Goal: Task Accomplishment & Management: Manage account settings

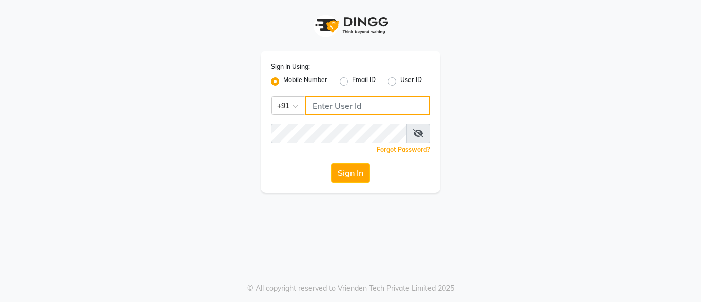
click at [360, 109] on input "Username" at bounding box center [367, 105] width 125 height 19
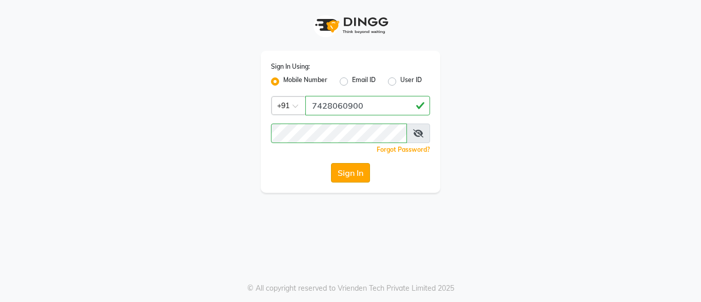
click at [350, 173] on button "Sign In" at bounding box center [350, 172] width 39 height 19
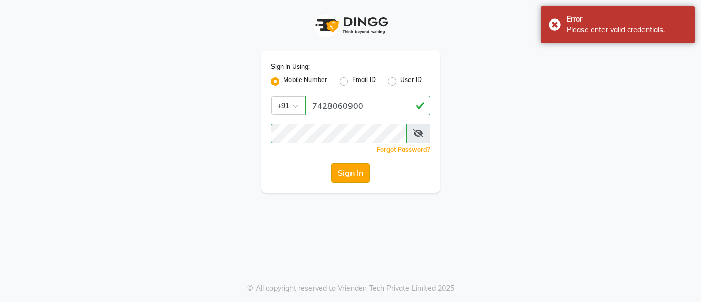
click at [344, 176] on button "Sign In" at bounding box center [350, 172] width 39 height 19
click at [418, 131] on icon at bounding box center [418, 133] width 10 height 8
click at [348, 171] on button "Sign In" at bounding box center [350, 172] width 39 height 19
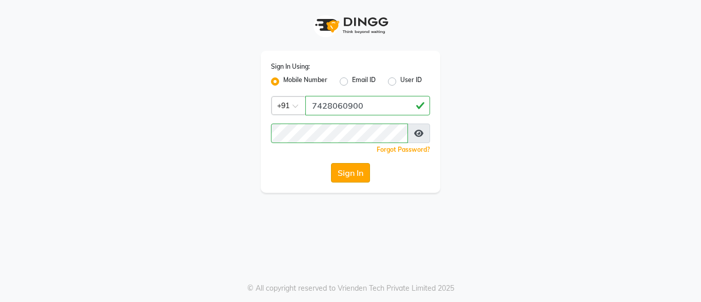
click at [358, 168] on button "Sign In" at bounding box center [350, 172] width 39 height 19
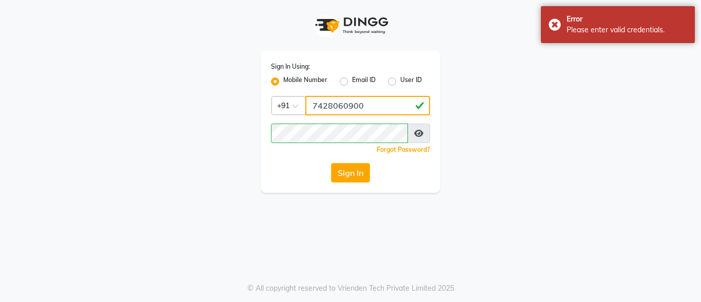
click at [372, 107] on input "7428060900" at bounding box center [367, 105] width 125 height 19
type input "7"
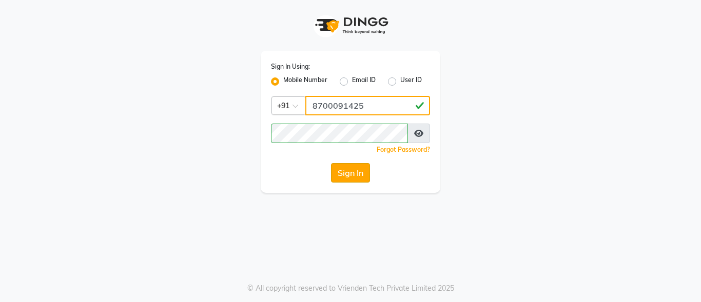
type input "8700091425"
click at [345, 174] on button "Sign In" at bounding box center [350, 172] width 39 height 19
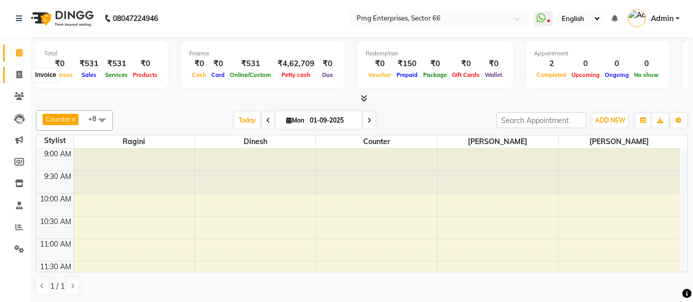
click at [20, 76] on icon at bounding box center [19, 75] width 6 height 8
select select "889"
select select "service"
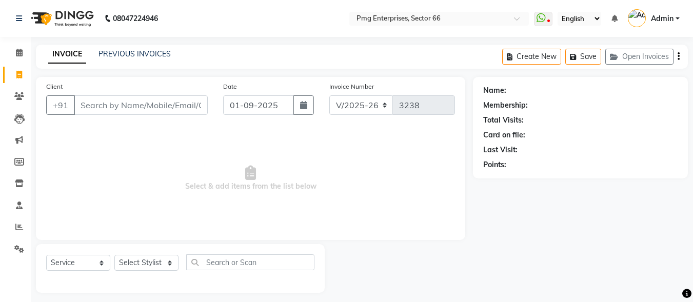
click at [132, 58] on div "PREVIOUS INVOICES" at bounding box center [134, 54] width 72 height 11
click at [131, 54] on link "PREVIOUS INVOICES" at bounding box center [134, 53] width 72 height 9
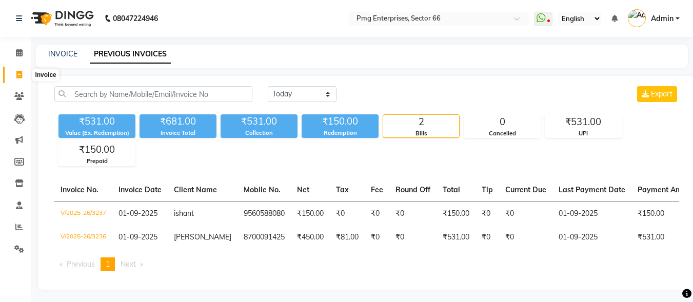
click at [17, 73] on icon at bounding box center [19, 75] width 6 height 8
select select "service"
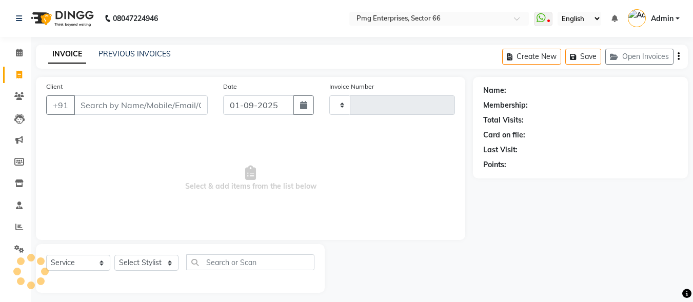
type input "3238"
select select "889"
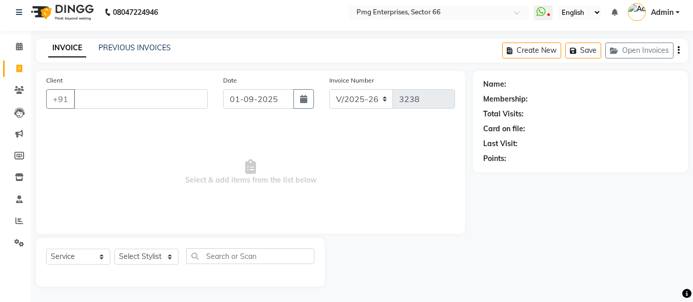
click at [94, 86] on div "Client +91" at bounding box center [126, 96] width 177 height 42
click at [98, 96] on input "Client" at bounding box center [141, 98] width 134 height 19
click at [145, 258] on select "Select Stylist [PERSON_NAME] Counter [PERSON_NAME] [PERSON_NAME] [PERSON_NAME] …" at bounding box center [146, 257] width 64 height 16
select select "78814"
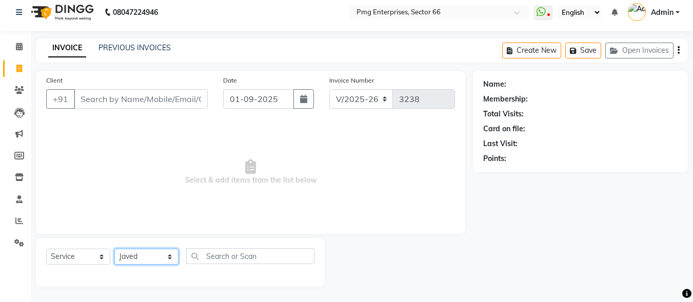
click at [114, 249] on select "Select Stylist [PERSON_NAME] Counter [PERSON_NAME] [PERSON_NAME] [PERSON_NAME] …" at bounding box center [146, 257] width 64 height 16
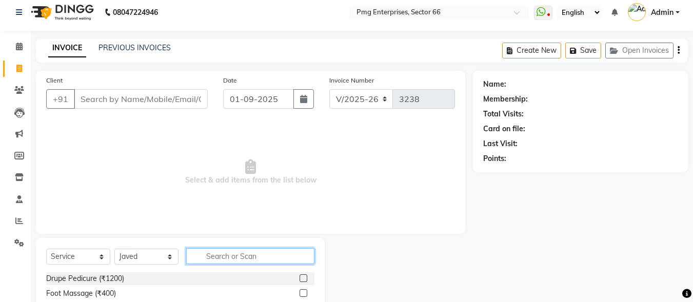
click at [212, 257] on input "text" at bounding box center [250, 256] width 128 height 16
drag, startPoint x: 212, startPoint y: 257, endPoint x: 263, endPoint y: 260, distance: 50.8
click at [263, 260] on input "hair" at bounding box center [243, 256] width 114 height 16
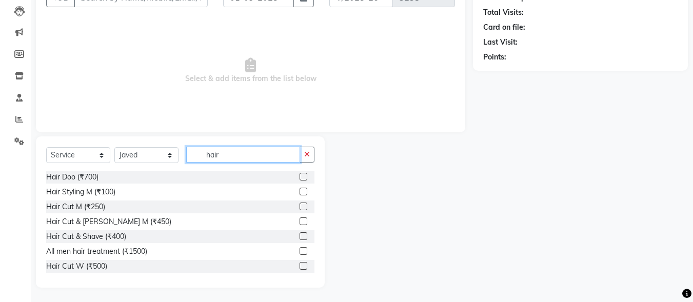
scroll to position [109, 0]
type input "hair"
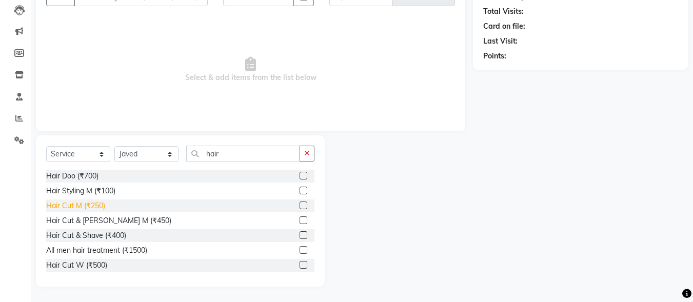
click at [93, 207] on div "Hair Cut M (₹250)" at bounding box center [75, 206] width 59 height 11
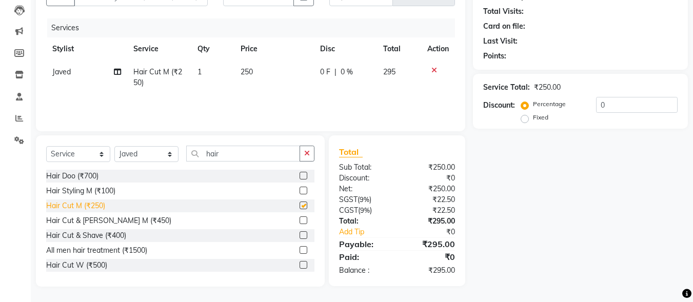
checkbox input "false"
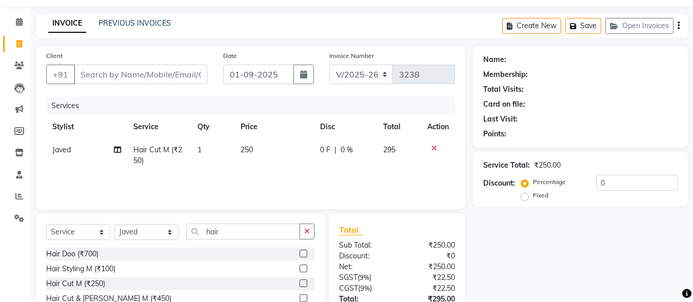
scroll to position [27, 0]
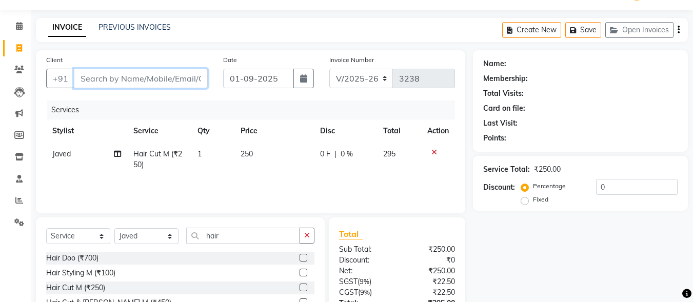
click at [152, 79] on input "Client" at bounding box center [141, 78] width 134 height 19
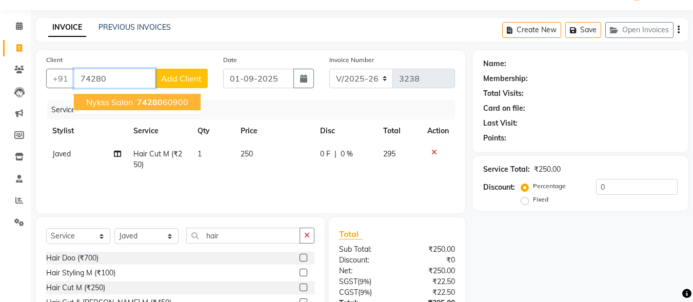
click at [135, 102] on ngb-highlight "74280 60900" at bounding box center [161, 102] width 53 height 10
type input "7428060900"
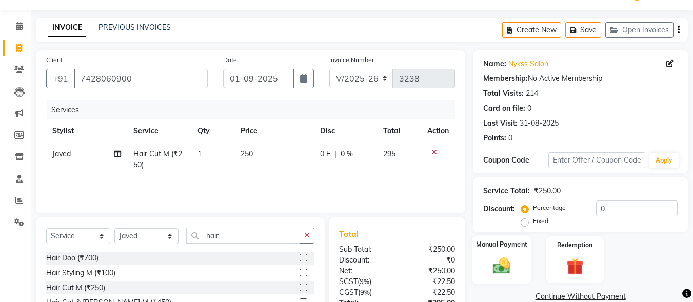
click at [514, 265] on img at bounding box center [501, 265] width 29 height 21
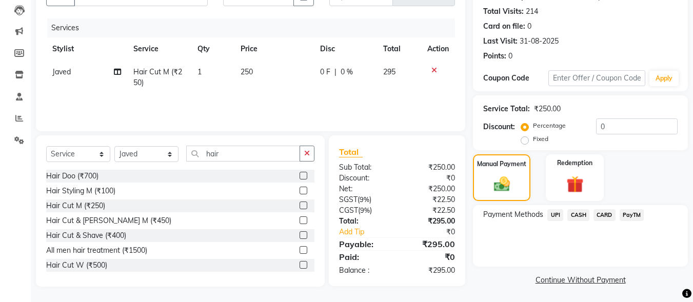
scroll to position [110, 0]
drag, startPoint x: 554, startPoint y: 202, endPoint x: 554, endPoint y: 214, distance: 12.3
click at [554, 214] on div "Name: Nykss Salon Membership: No Active Membership Total Visits: 214 Card on fi…" at bounding box center [584, 127] width 223 height 320
click at [554, 214] on span "UPI" at bounding box center [555, 214] width 16 height 12
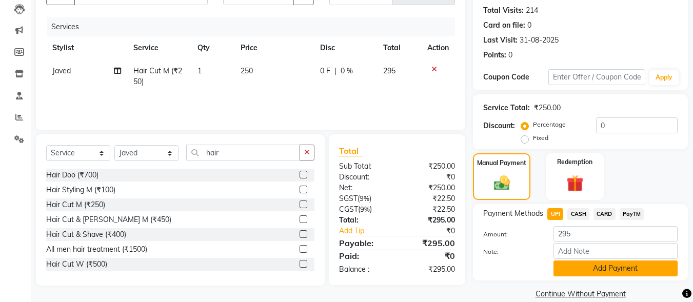
click at [592, 271] on button "Add Payment" at bounding box center [615, 269] width 124 height 16
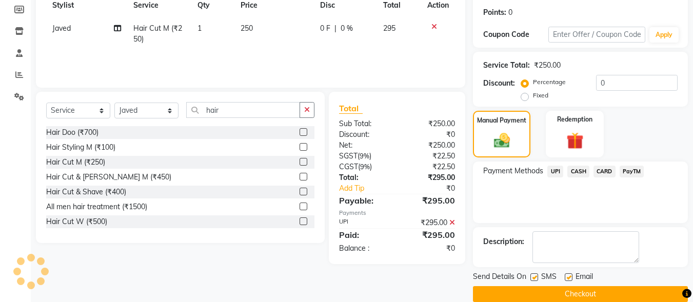
scroll to position [168, 0]
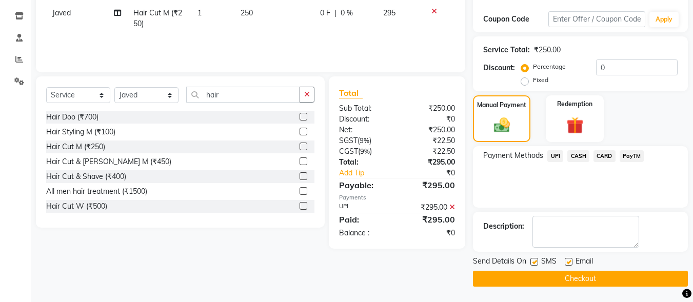
click at [613, 275] on button "Checkout" at bounding box center [580, 279] width 215 height 16
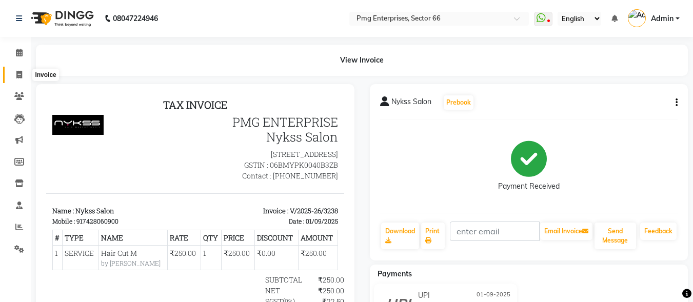
click at [17, 71] on icon at bounding box center [19, 75] width 6 height 8
select select "889"
select select "service"
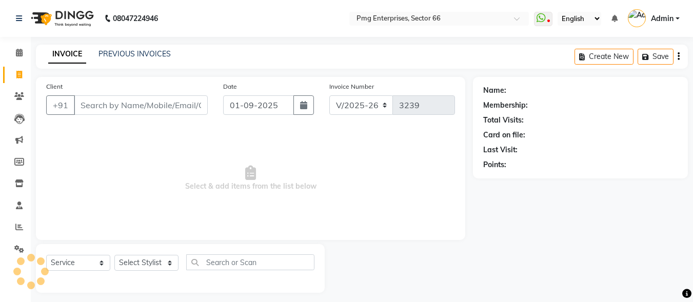
scroll to position [6, 0]
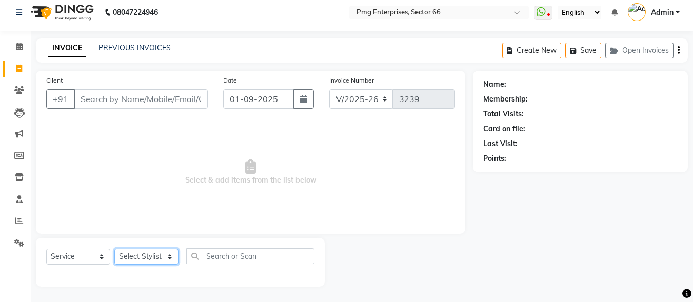
click at [139, 251] on select "Select Stylist [PERSON_NAME] Counter [PERSON_NAME] [PERSON_NAME] [PERSON_NAME] …" at bounding box center [146, 257] width 64 height 16
select select "14600"
click at [114, 249] on select "Select Stylist [PERSON_NAME] Counter [PERSON_NAME] [PERSON_NAME] [PERSON_NAME] …" at bounding box center [146, 257] width 64 height 16
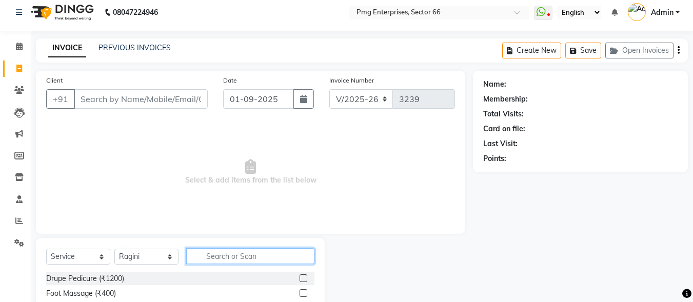
click at [214, 255] on input "text" at bounding box center [250, 256] width 128 height 16
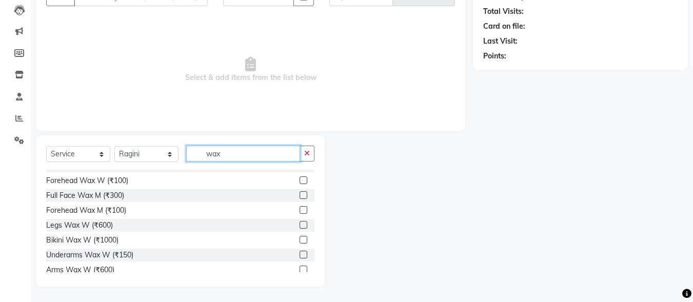
scroll to position [103, 0]
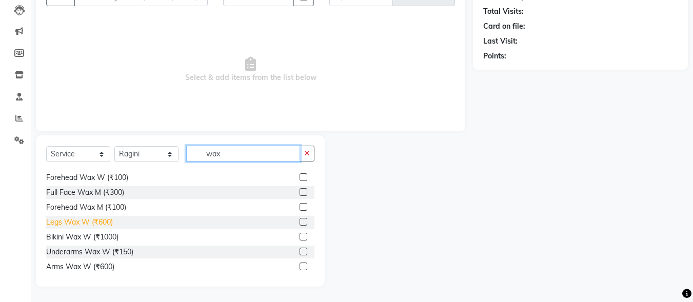
type input "wax"
click at [98, 220] on div "Legs Wax W (₹600)" at bounding box center [79, 222] width 67 height 11
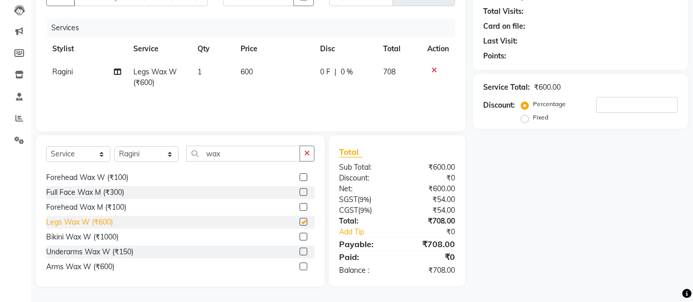
checkbox input "false"
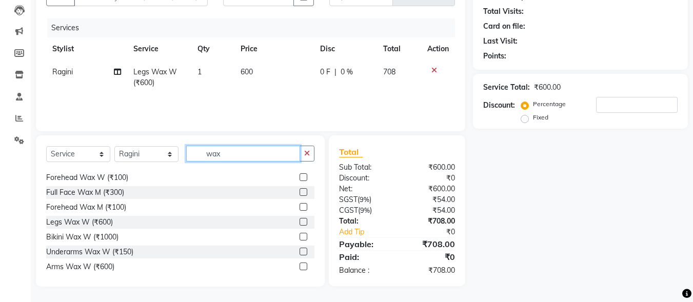
click at [236, 152] on input "wax" at bounding box center [243, 154] width 114 height 16
type input "w"
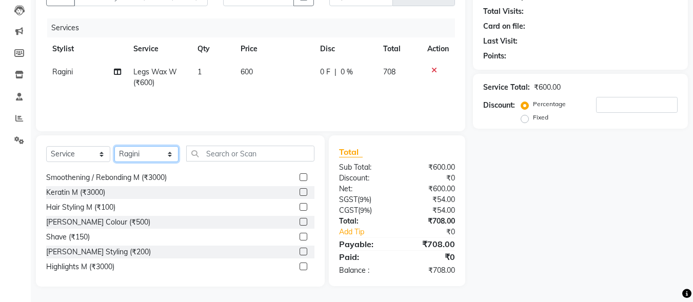
click at [135, 154] on select "Select Stylist [PERSON_NAME] Counter [PERSON_NAME] [PERSON_NAME] [PERSON_NAME] …" at bounding box center [146, 154] width 64 height 16
select select "67091"
click at [114, 146] on select "Select Stylist [PERSON_NAME] Counter [PERSON_NAME] [PERSON_NAME] [PERSON_NAME] …" at bounding box center [146, 154] width 64 height 16
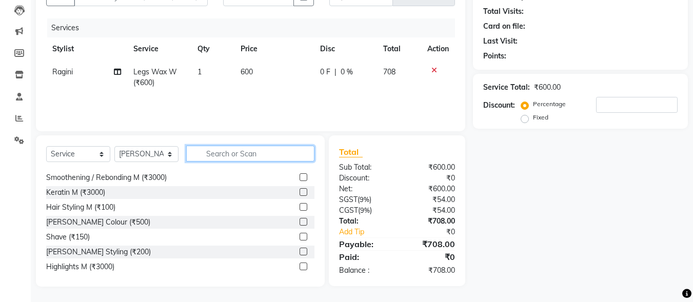
click at [219, 152] on input "text" at bounding box center [250, 154] width 128 height 16
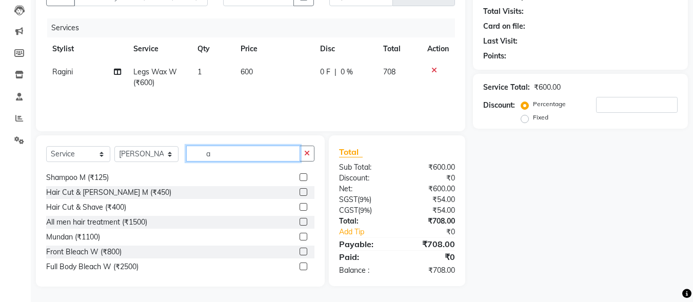
scroll to position [296, 0]
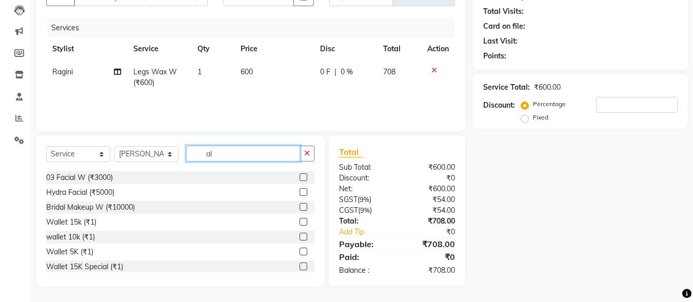
type input "a"
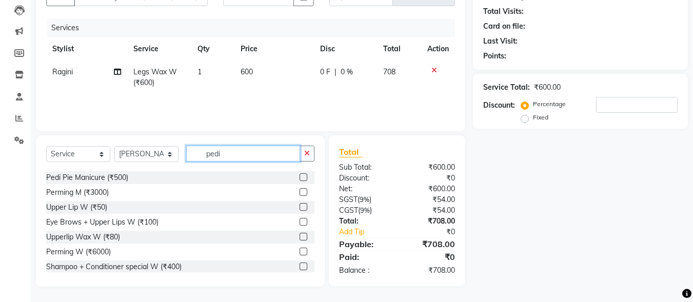
scroll to position [108, 0]
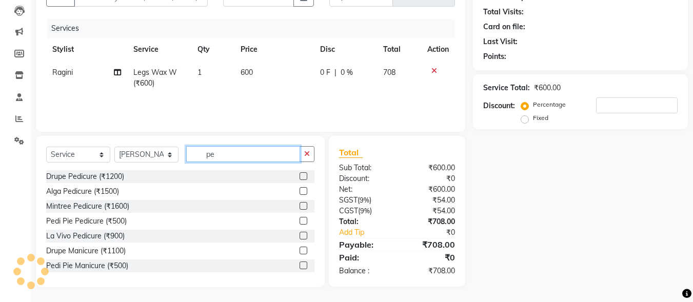
type input "p"
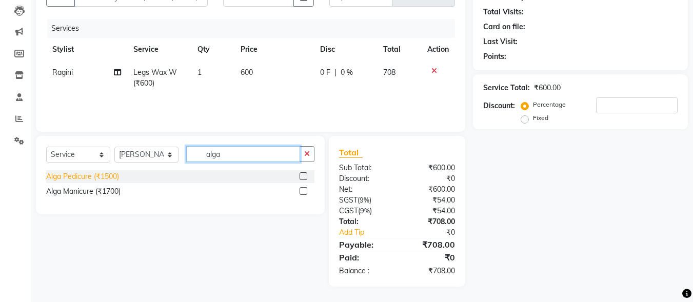
type input "alga"
click at [87, 177] on div "Alga Pedicure (₹1500)" at bounding box center [82, 176] width 73 height 11
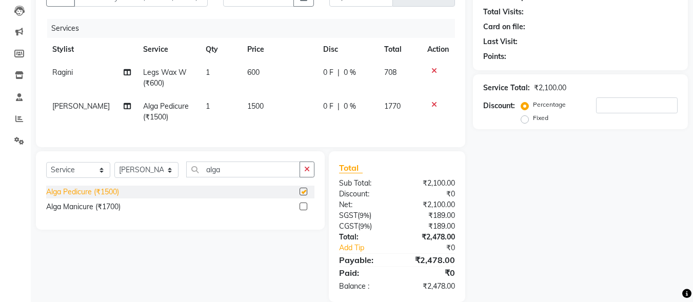
checkbox input "false"
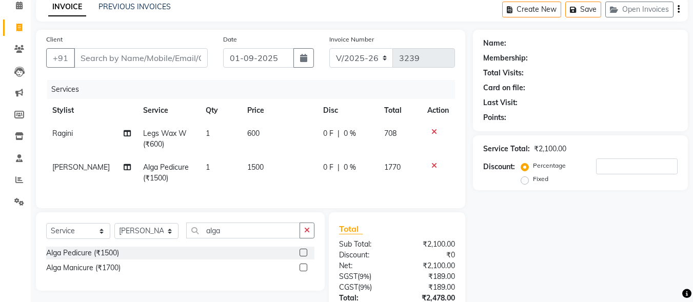
scroll to position [47, 0]
click at [124, 61] on input "Client" at bounding box center [141, 58] width 134 height 19
type input "9"
type input "0"
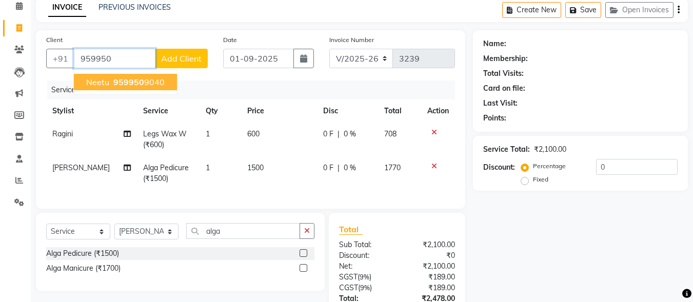
click at [146, 76] on button "[PERSON_NAME] 959950 9040" at bounding box center [125, 82] width 103 height 16
type input "9599509040"
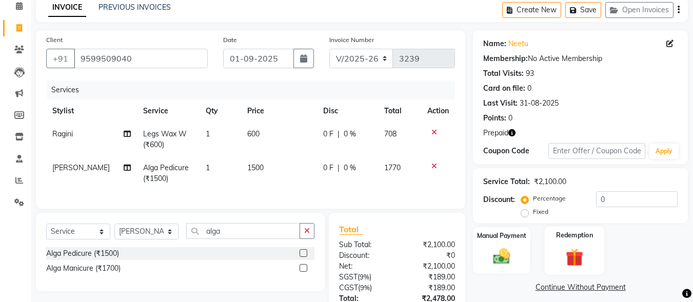
click at [584, 258] on img at bounding box center [574, 257] width 29 height 22
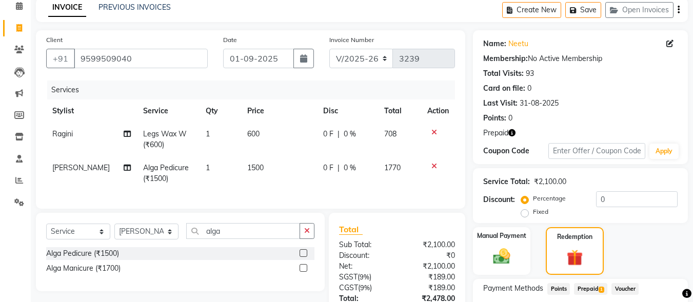
click at [594, 290] on span "Prepaid 1" at bounding box center [590, 289] width 33 height 12
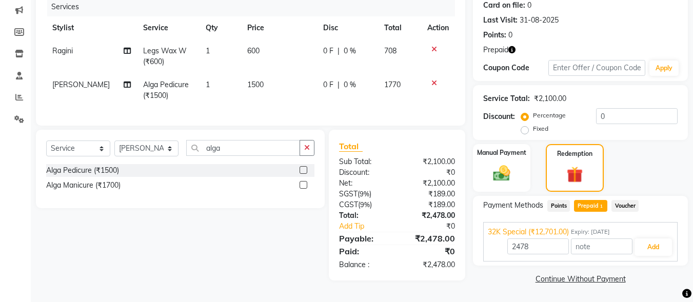
scroll to position [131, 0]
click at [650, 251] on button "Add" at bounding box center [652, 247] width 37 height 17
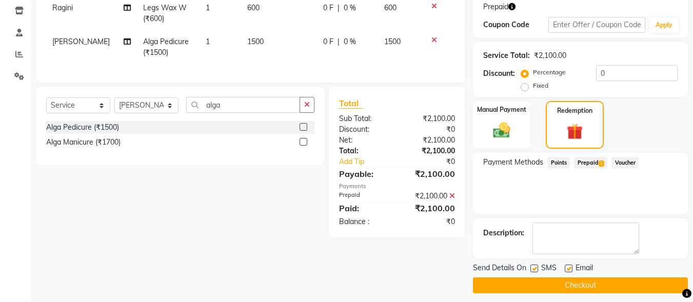
scroll to position [180, 0]
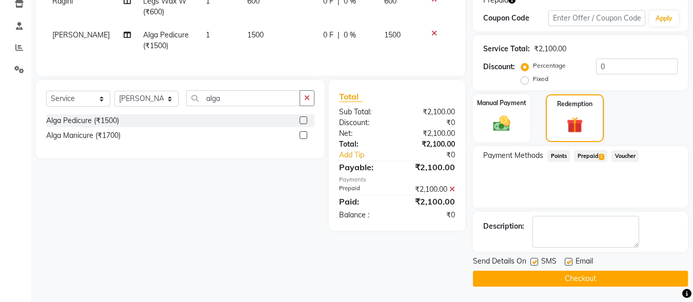
click at [619, 274] on button "Checkout" at bounding box center [580, 279] width 215 height 16
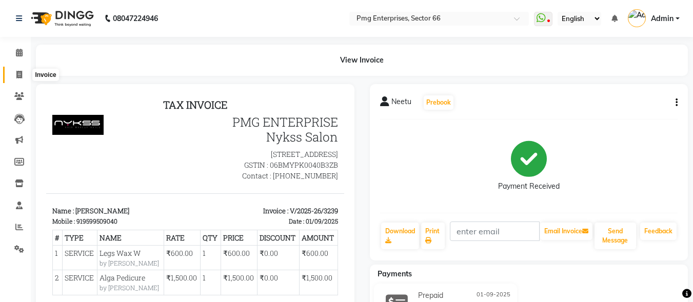
click at [20, 74] on icon at bounding box center [19, 75] width 6 height 8
select select "service"
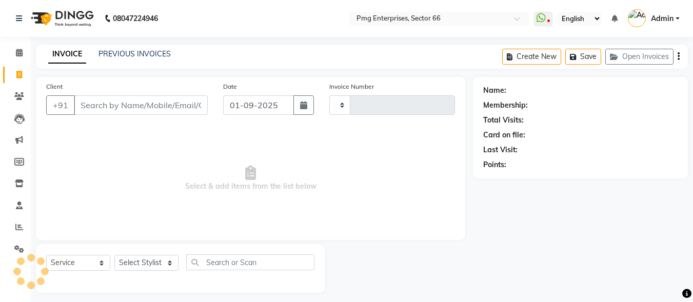
type input "3240"
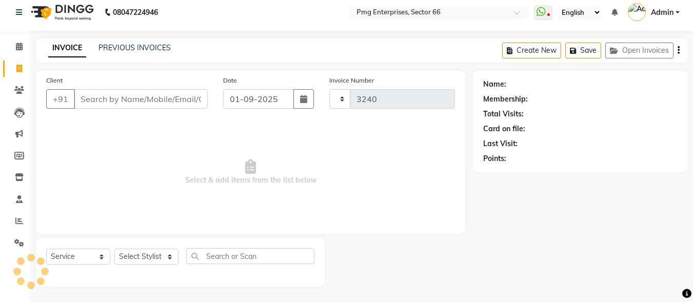
select select "889"
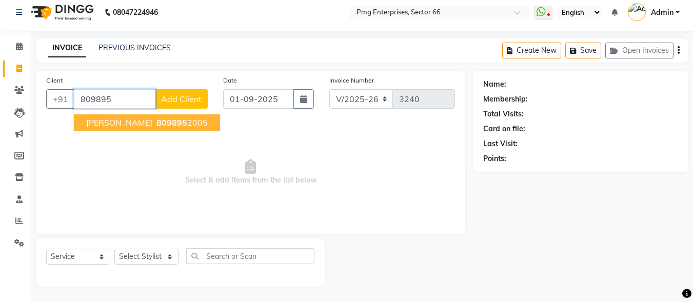
click at [121, 126] on span "[PERSON_NAME]" at bounding box center [119, 122] width 66 height 10
type input "8098952005"
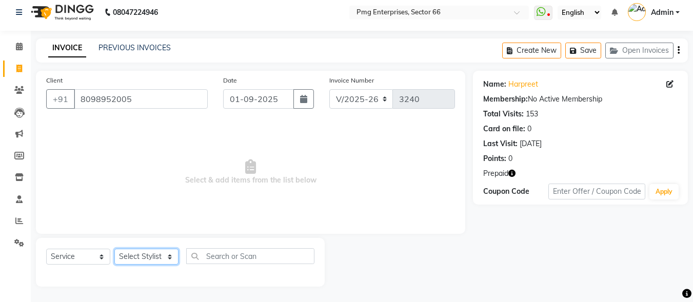
click at [150, 258] on select "Select Stylist [PERSON_NAME] Counter [PERSON_NAME] [PERSON_NAME] [PERSON_NAME] …" at bounding box center [146, 257] width 64 height 16
select select "78814"
click at [114, 249] on select "Select Stylist [PERSON_NAME] Counter [PERSON_NAME] [PERSON_NAME] [PERSON_NAME] …" at bounding box center [146, 257] width 64 height 16
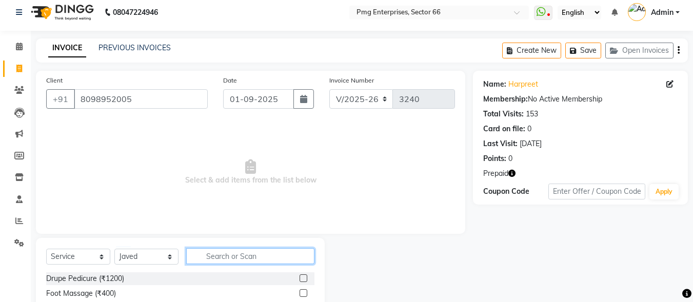
click at [216, 258] on input "text" at bounding box center [250, 256] width 128 height 16
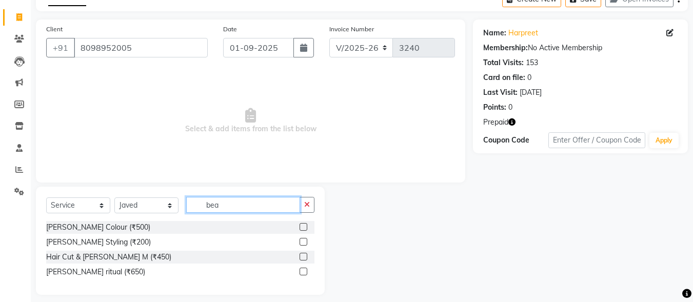
scroll to position [66, 0]
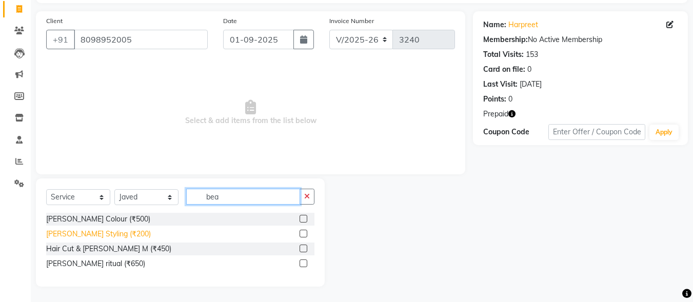
type input "bea"
click at [71, 236] on div "[PERSON_NAME] Styling (₹200)" at bounding box center [98, 234] width 105 height 11
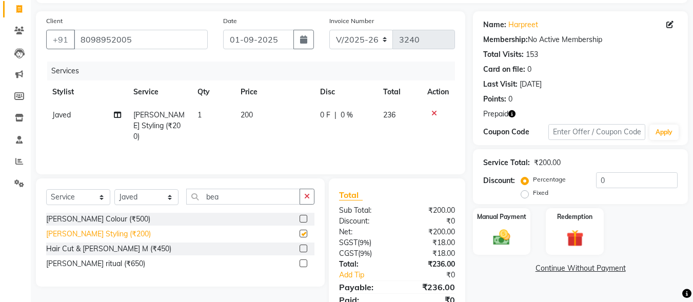
checkbox input "false"
click at [572, 246] on img at bounding box center [574, 238] width 29 height 22
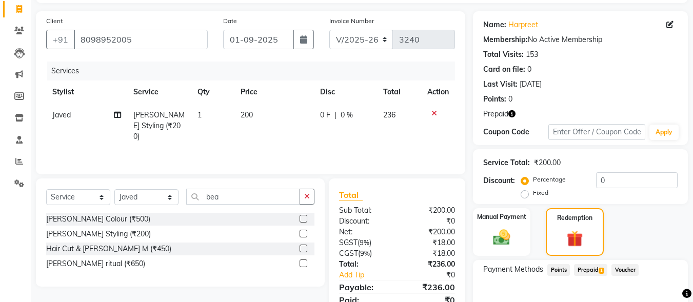
click at [585, 269] on span "Prepaid 1" at bounding box center [590, 270] width 33 height 12
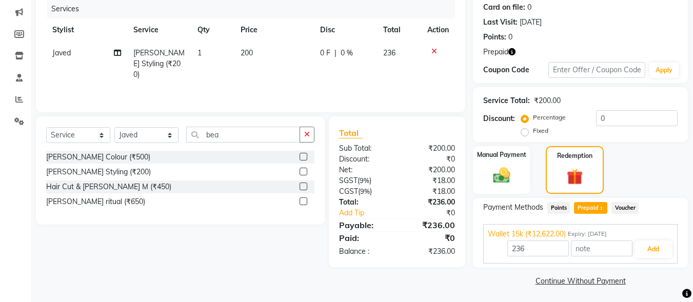
scroll to position [130, 0]
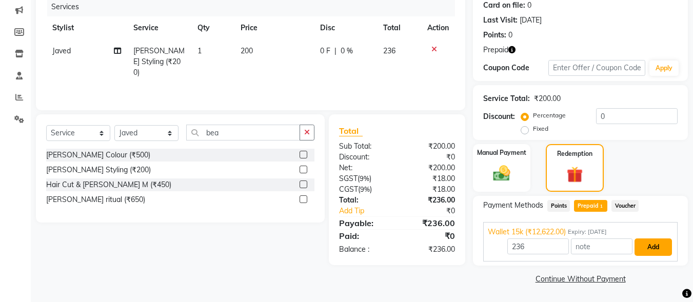
click at [645, 244] on button "Add" at bounding box center [652, 247] width 37 height 17
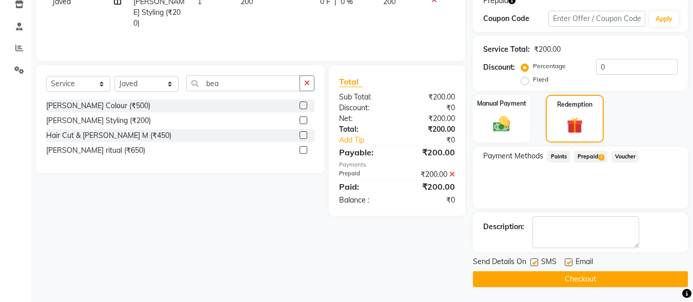
scroll to position [180, 0]
click at [647, 276] on button "Checkout" at bounding box center [580, 279] width 215 height 16
